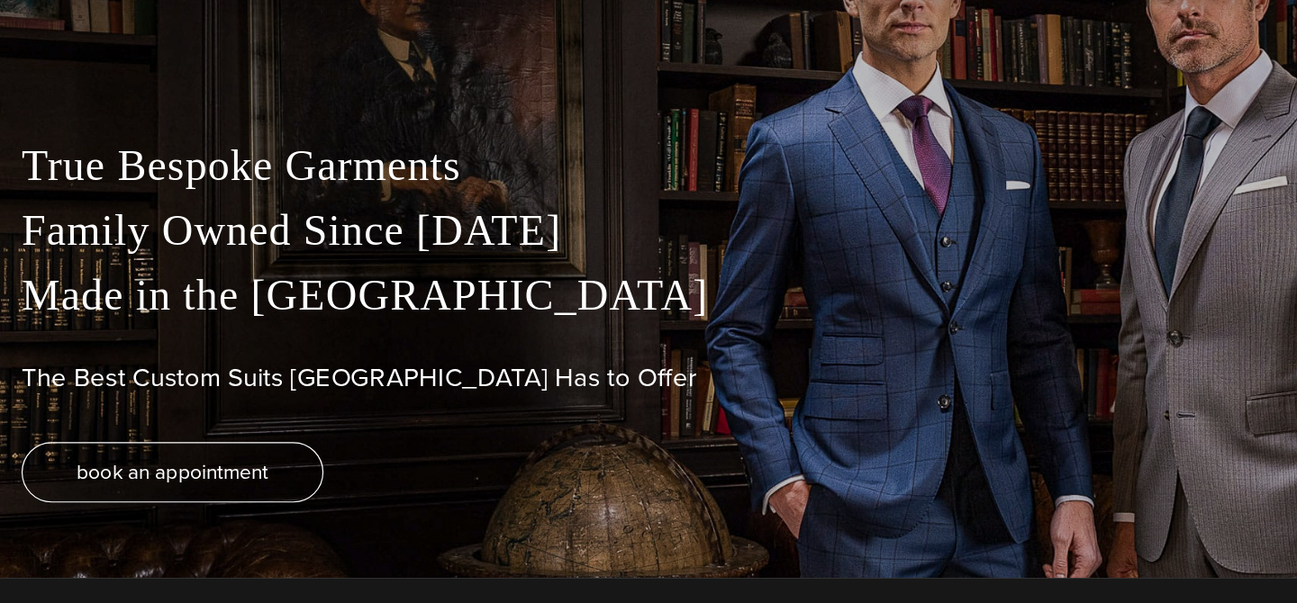
scroll to position [21, 0]
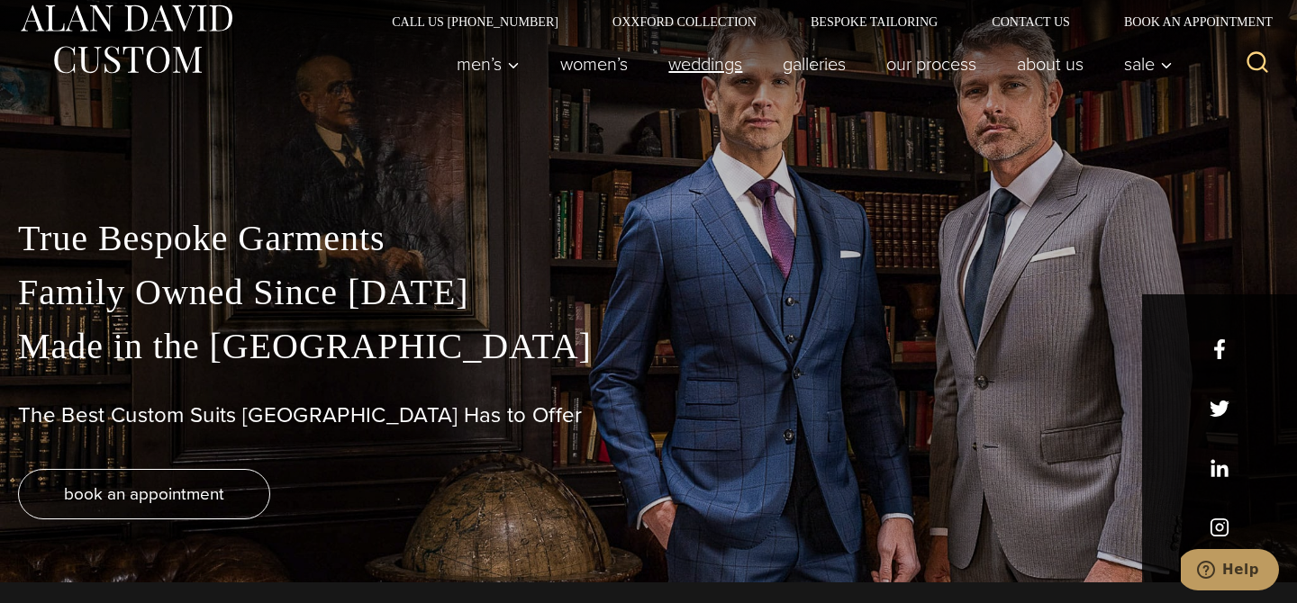
click at [719, 69] on link "weddings" at bounding box center [706, 64] width 114 height 36
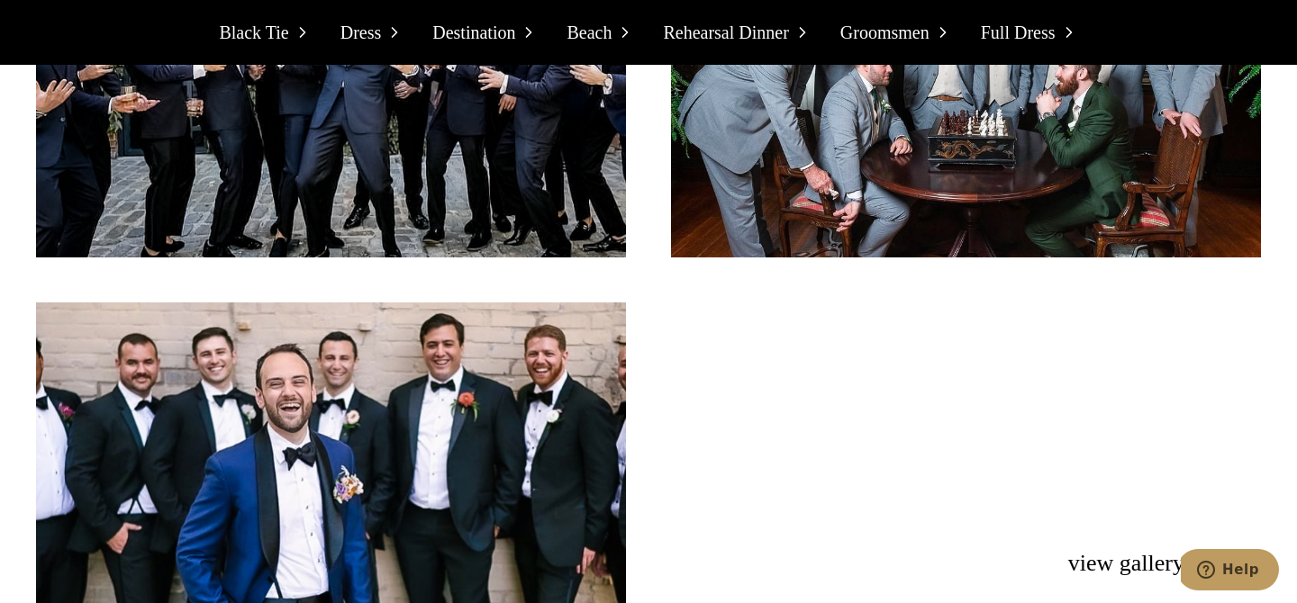
scroll to position [12189, 0]
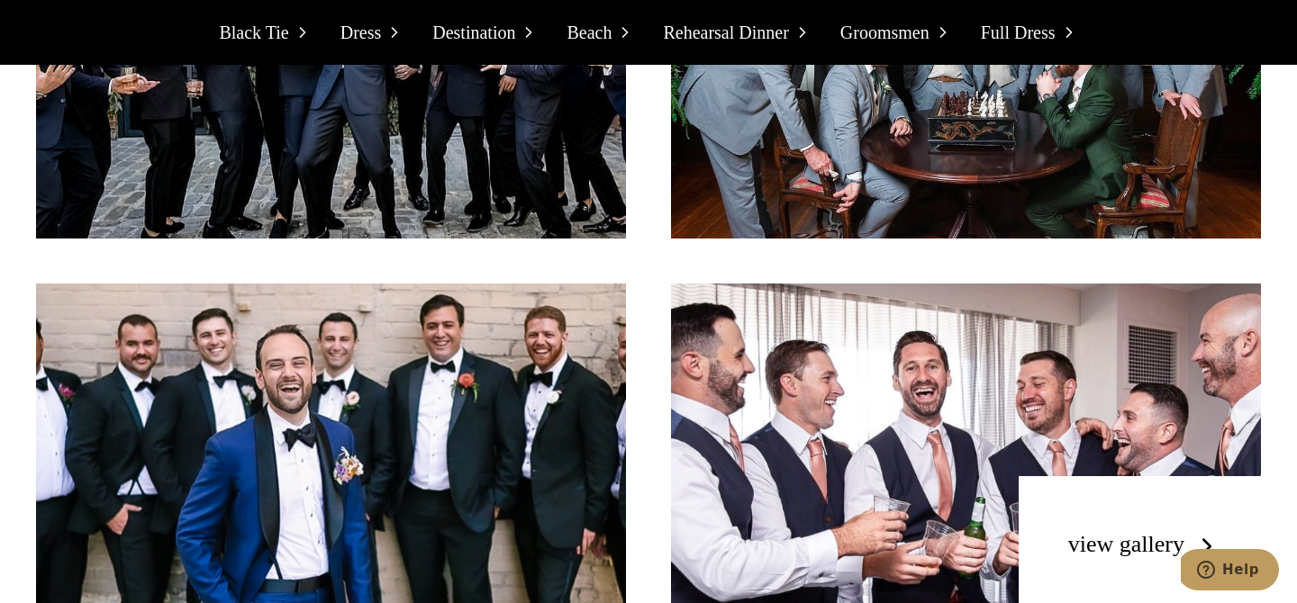
click at [104, 315] on img at bounding box center [331, 449] width 590 height 330
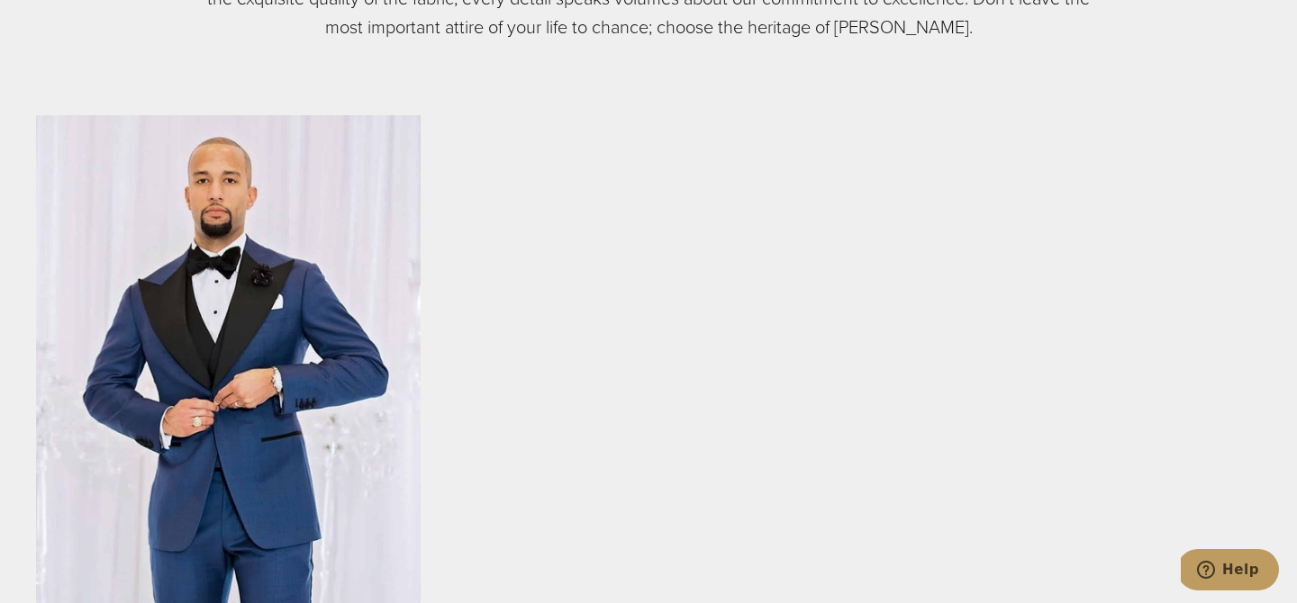
scroll to position [888, 0]
